Goal: Task Accomplishment & Management: Manage account settings

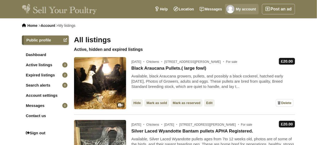
click at [241, 8] on link "My account" at bounding box center [242, 9] width 34 height 10
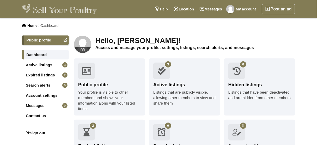
scroll to position [21, 0]
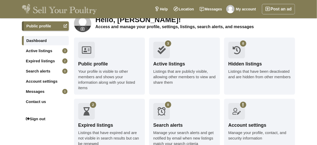
click at [100, 122] on div "Expired listings" at bounding box center [109, 125] width 62 height 7
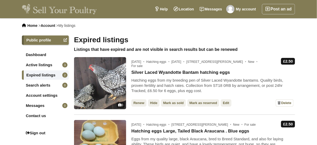
click at [140, 103] on link "Renew" at bounding box center [138, 102] width 15 height 7
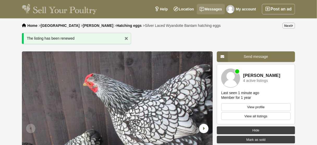
click at [209, 8] on link "Messages" at bounding box center [211, 9] width 28 height 10
